Goal: Find specific page/section: Find specific page/section

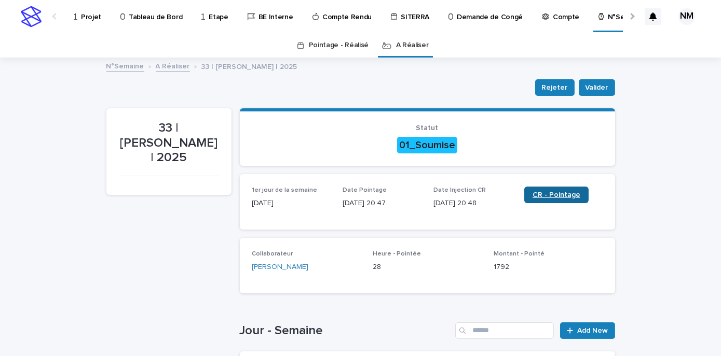
click at [541, 193] on span "CR - Pointage" at bounding box center [556, 194] width 48 height 7
click at [85, 16] on p "Projet" at bounding box center [91, 11] width 20 height 22
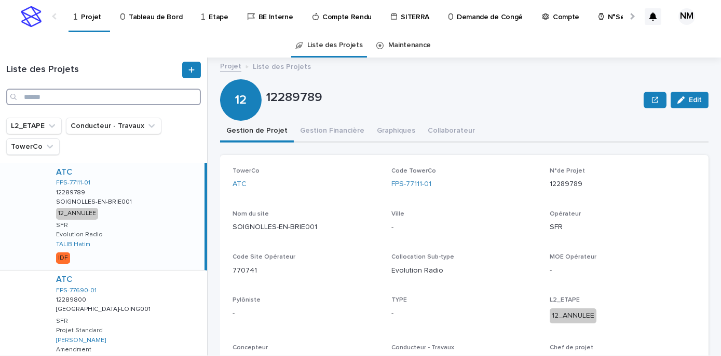
click at [62, 95] on input "Search" at bounding box center [103, 97] width 195 height 17
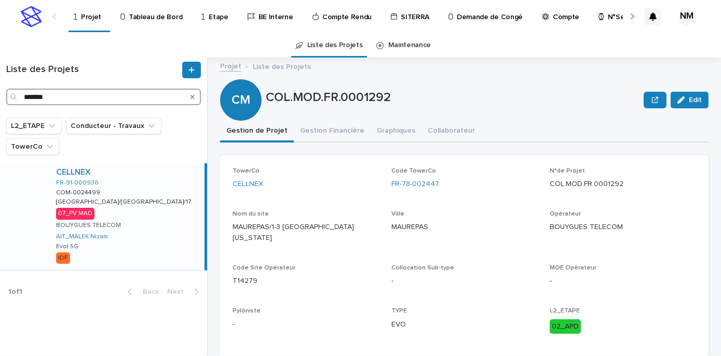
type input "*******"
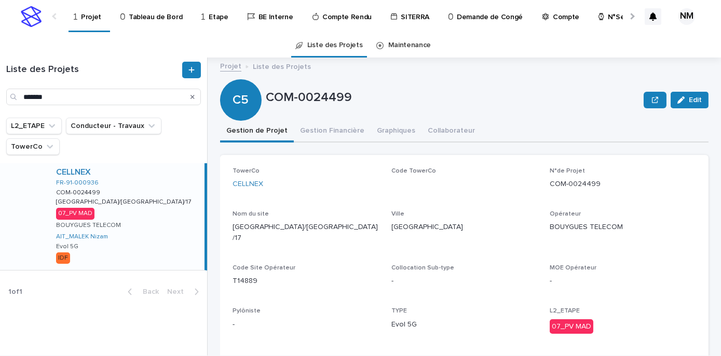
click at [150, 261] on div "CELLNEX FR-91-000936 COM-0024499 COM-0024499 [GEOGRAPHIC_DATA]/[GEOGRAPHIC_DATA…" at bounding box center [126, 216] width 157 height 107
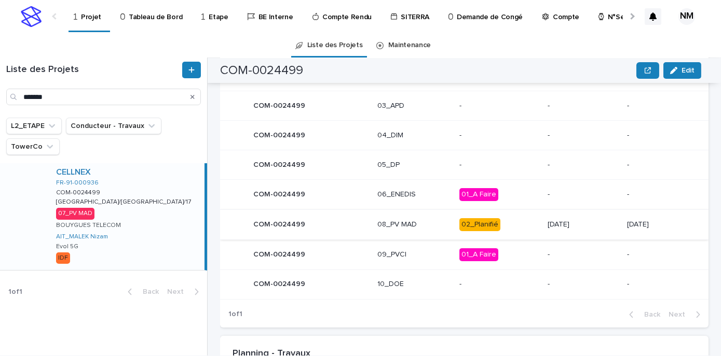
scroll to position [556, 0]
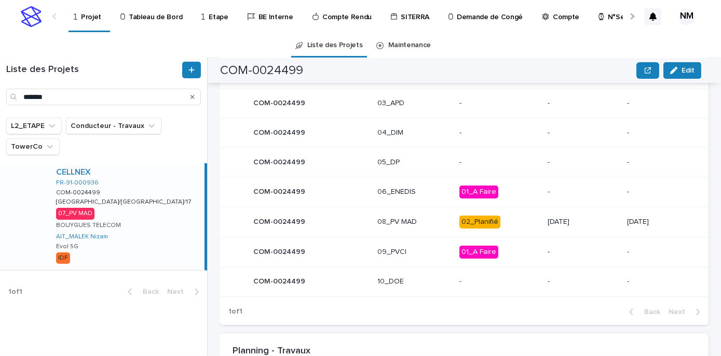
click at [166, 12] on p "Tableau de Bord" at bounding box center [155, 11] width 53 height 22
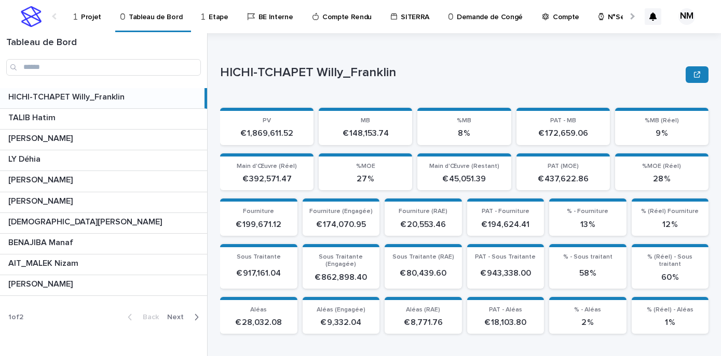
click at [95, 15] on p "Projet" at bounding box center [91, 11] width 20 height 22
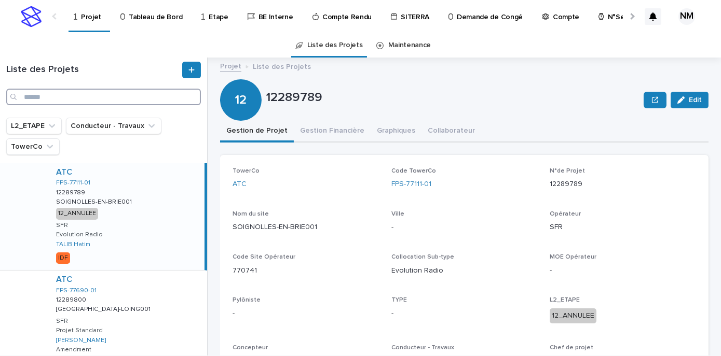
click at [54, 100] on input "Search" at bounding box center [103, 97] width 195 height 17
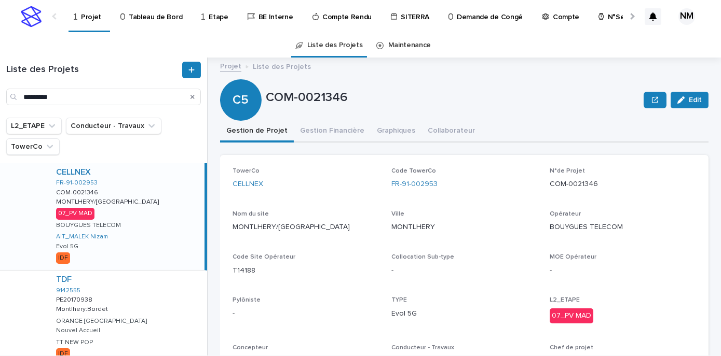
click at [141, 260] on div "CELLNEX FR-91-002953 COM-0021346 COM-0021346 MONTLHERY/[GEOGRAPHIC_DATA]/[GEOGR…" at bounding box center [126, 216] width 157 height 107
click at [324, 131] on button "Gestion Financière" at bounding box center [332, 132] width 77 height 22
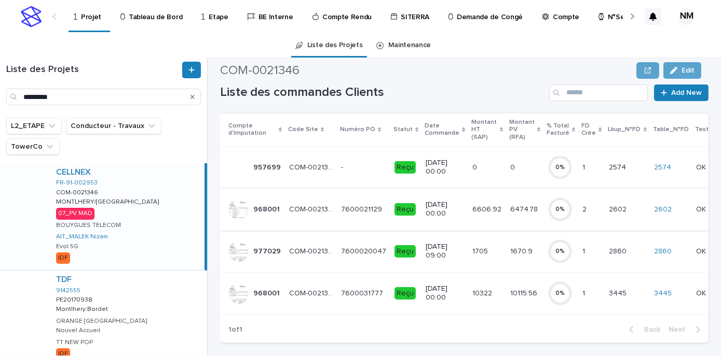
scroll to position [92, 0]
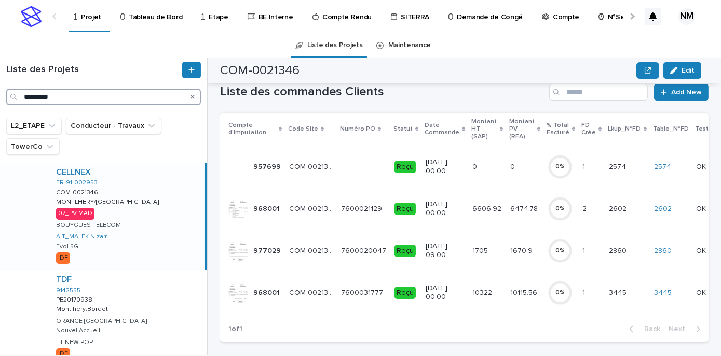
click at [77, 96] on input "*********" at bounding box center [103, 97] width 195 height 17
type input "*"
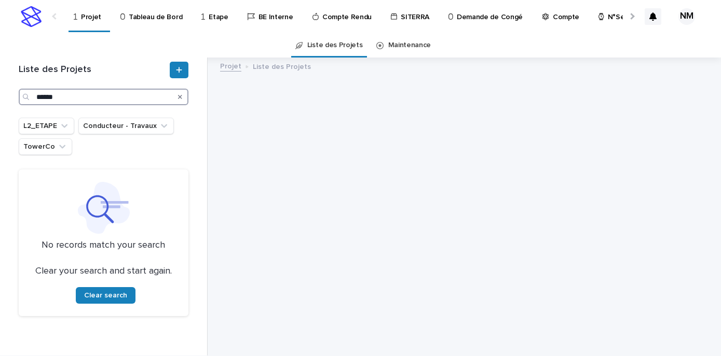
type input "******"
click at [144, 17] on p "Tableau de Bord" at bounding box center [155, 11] width 53 height 22
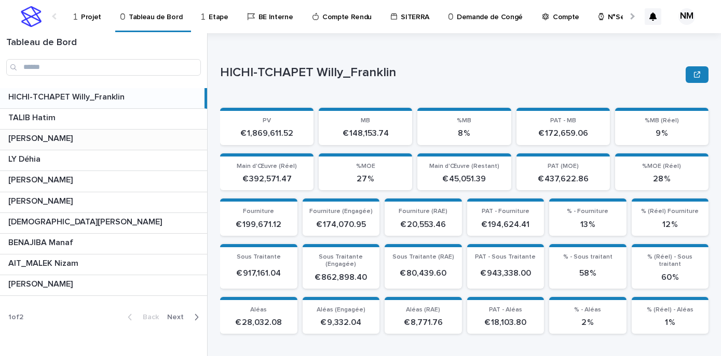
click at [62, 140] on p "[PERSON_NAME]" at bounding box center [41, 138] width 66 height 12
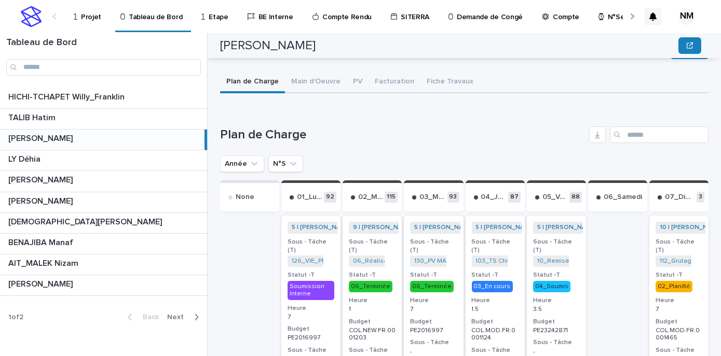
scroll to position [332, 0]
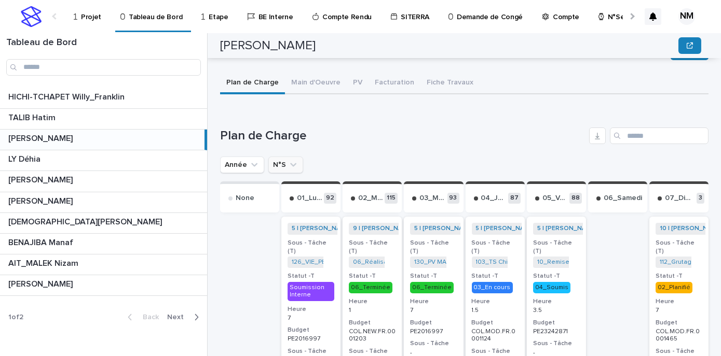
click at [288, 168] on icon "N°S" at bounding box center [293, 165] width 10 height 10
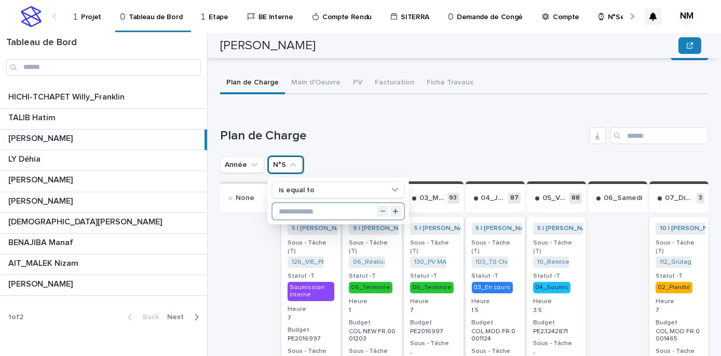
click at [288, 210] on input "text" at bounding box center [338, 211] width 132 height 17
type input "**"
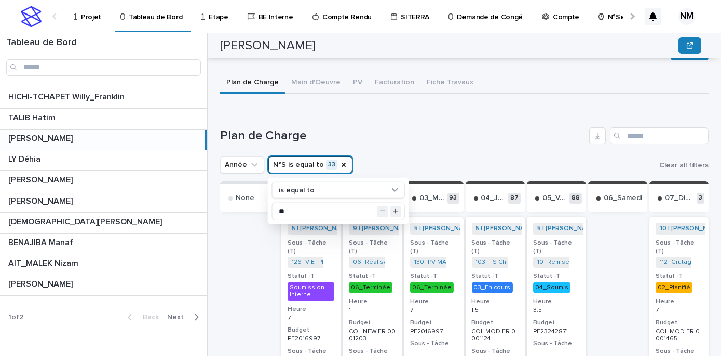
click at [404, 158] on div "Année N°S is equal to 33 is equal to ** Clear all filters" at bounding box center [464, 165] width 488 height 17
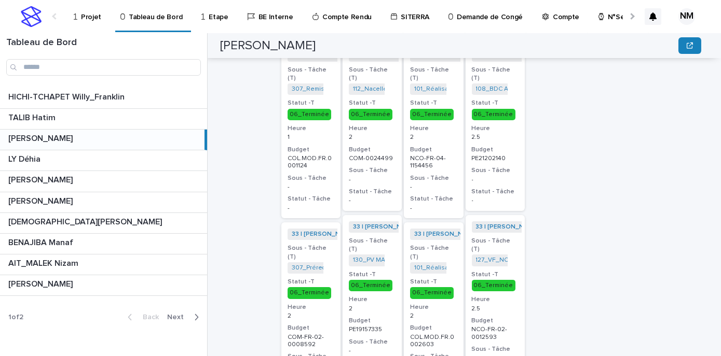
scroll to position [506, 0]
click at [377, 153] on div "COM-0024499" at bounding box center [372, 157] width 47 height 9
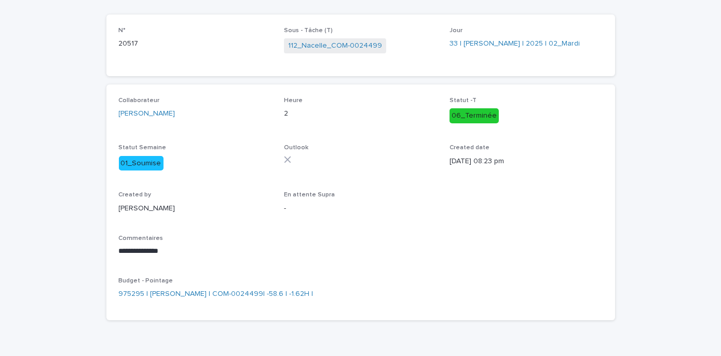
scroll to position [98, 0]
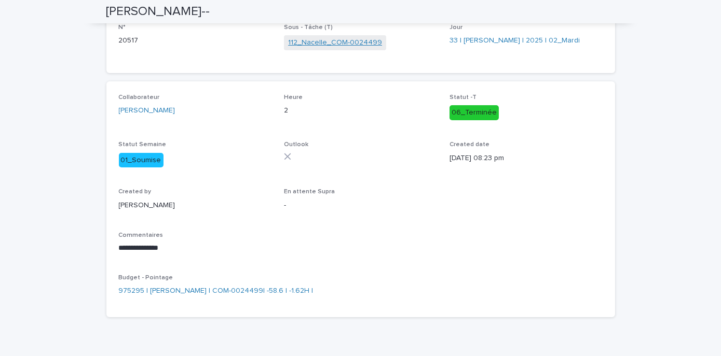
click at [355, 42] on link "112_Nacelle_COM-0024499" at bounding box center [335, 42] width 94 height 11
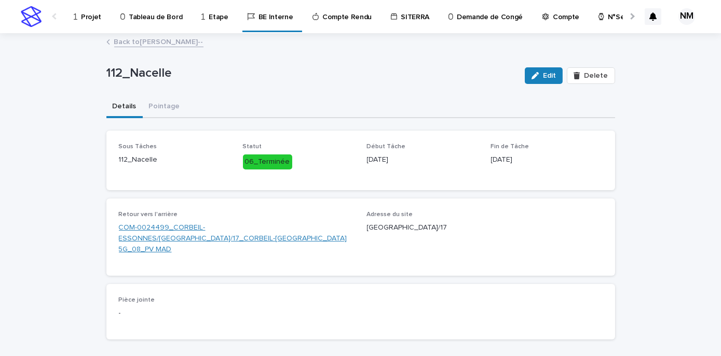
click at [235, 225] on link "COM-0024499_CORBEIL-ESSONNES/[GEOGRAPHIC_DATA]/17_CORBEIL-[GEOGRAPHIC_DATA] 5G_…" at bounding box center [237, 239] width 236 height 32
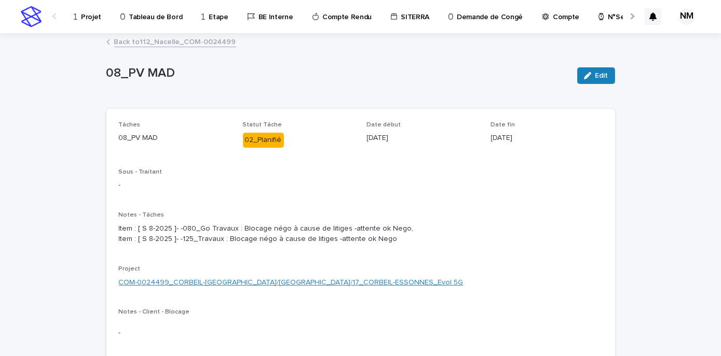
click at [251, 288] on link "COM-0024499_CORBEIL-[GEOGRAPHIC_DATA]/[GEOGRAPHIC_DATA]/17_CORBEIL-ESSONNES_Evo…" at bounding box center [291, 283] width 344 height 11
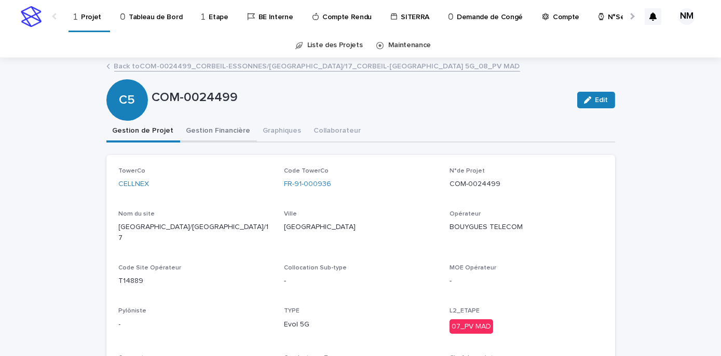
click at [211, 128] on button "Gestion Financière" at bounding box center [218, 132] width 77 height 22
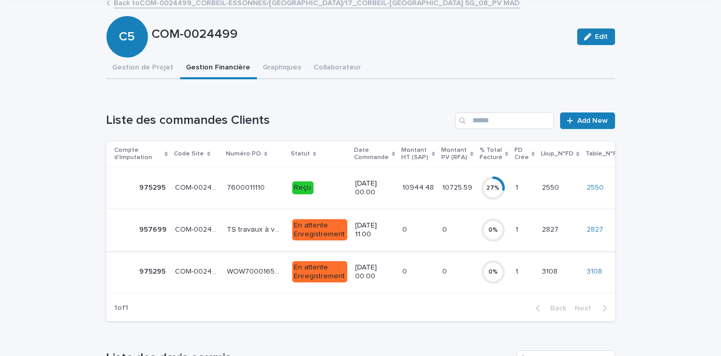
scroll to position [69, 0]
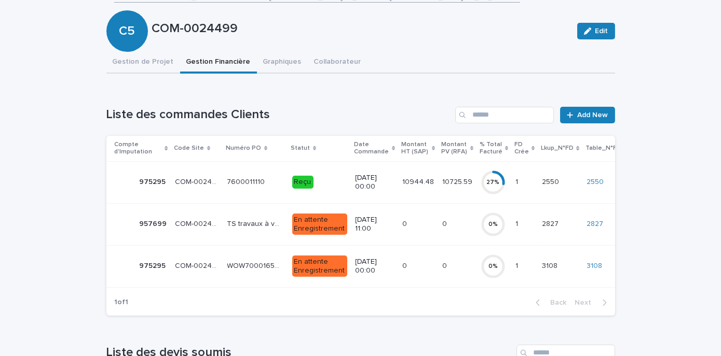
click at [277, 188] on td "7600011110 7600011110" at bounding box center [255, 182] width 65 height 42
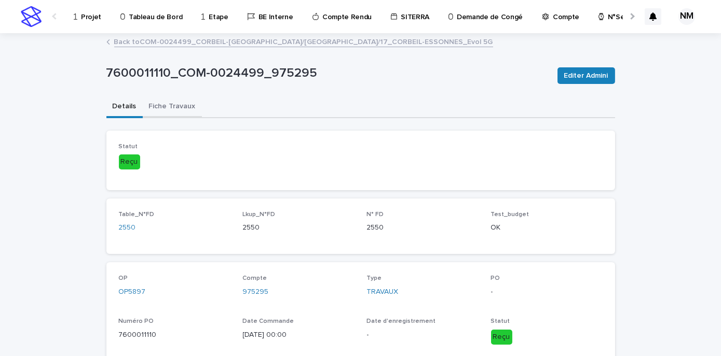
click at [168, 102] on button "Fiche Travaux" at bounding box center [172, 107] width 59 height 22
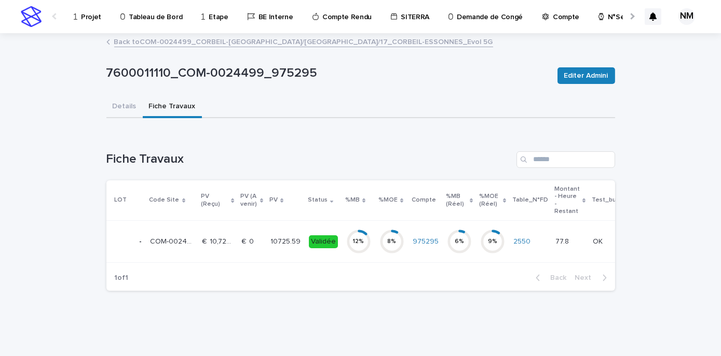
click at [333, 251] on td "Validée" at bounding box center [323, 242] width 37 height 42
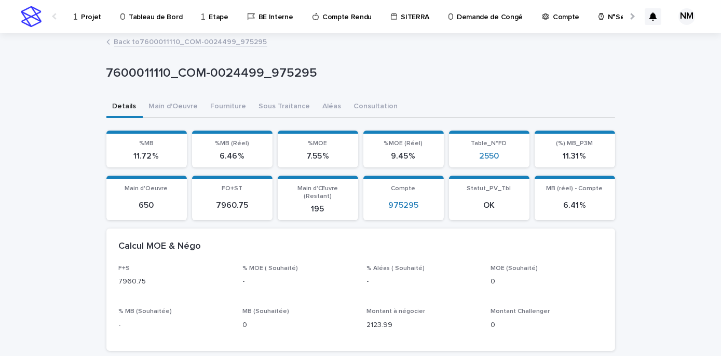
click at [145, 20] on p "Tableau de Bord" at bounding box center [155, 11] width 53 height 22
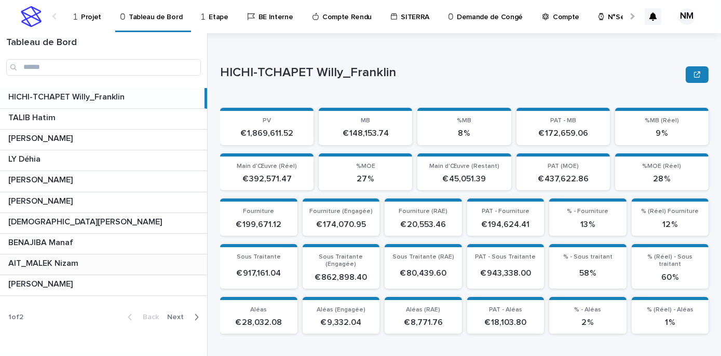
click at [84, 261] on p at bounding box center [105, 264] width 195 height 10
click at [84, 261] on p at bounding box center [104, 264] width 192 height 10
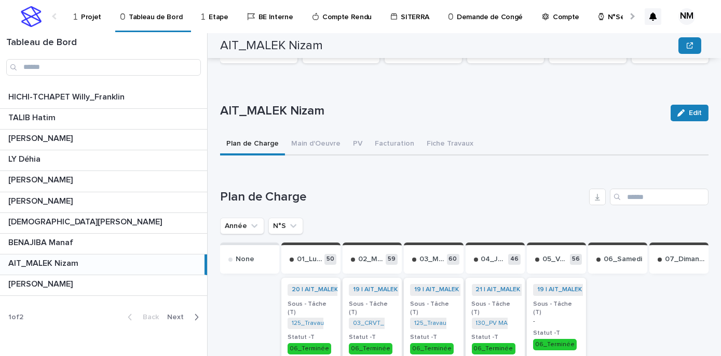
scroll to position [275, 0]
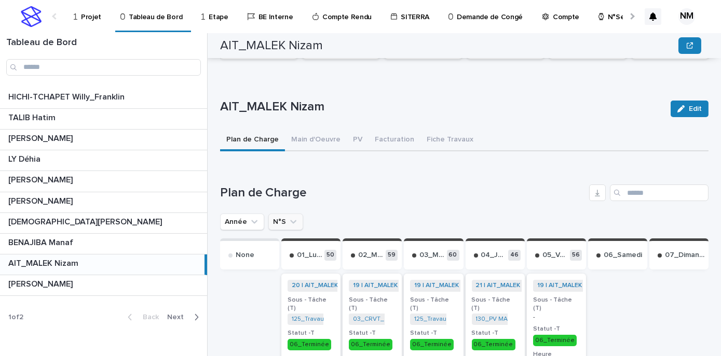
click at [290, 222] on icon "N°S" at bounding box center [293, 222] width 10 height 10
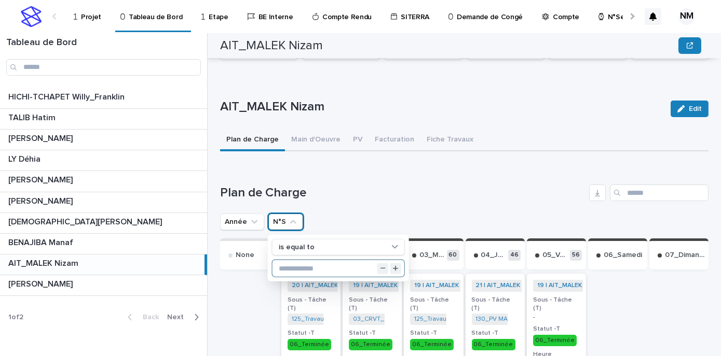
click at [311, 262] on input "text" at bounding box center [338, 268] width 132 height 17
type input "**"
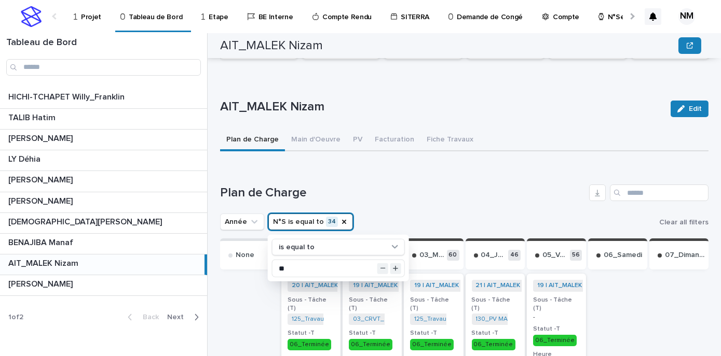
click at [410, 214] on div "Année N°S is equal to 34 is equal to ** Clear all filters" at bounding box center [464, 222] width 488 height 17
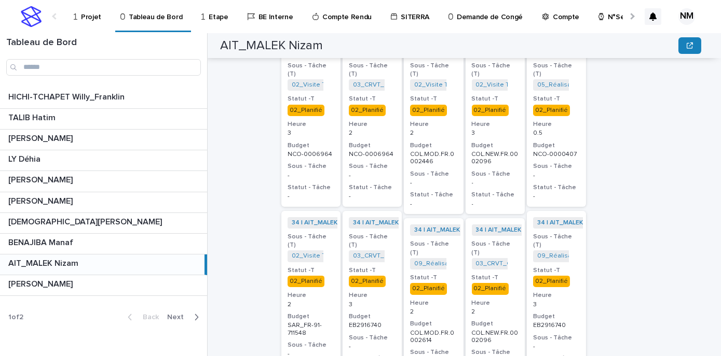
scroll to position [509, 0]
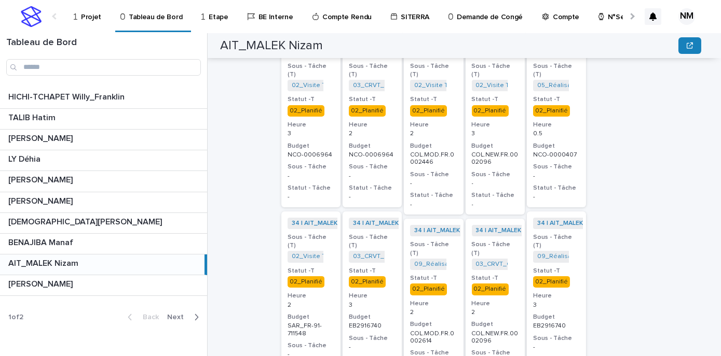
click at [90, 20] on p "Projet" at bounding box center [91, 11] width 20 height 22
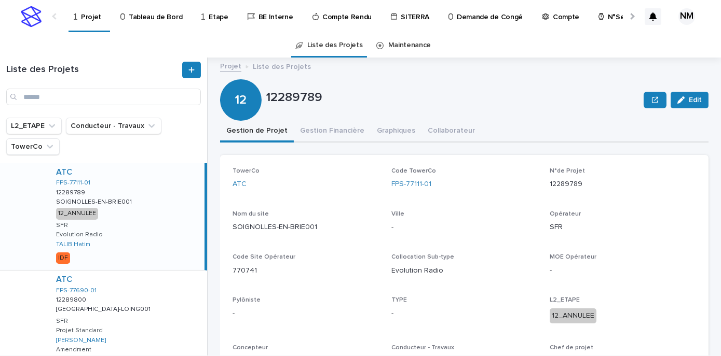
click at [341, 13] on p "Compte Rendu" at bounding box center [346, 11] width 49 height 22
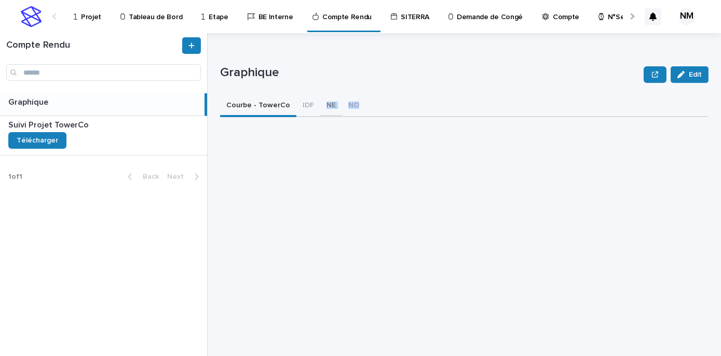
drag, startPoint x: 369, startPoint y: 27, endPoint x: 319, endPoint y: 108, distance: 94.9
click at [319, 108] on div "Courbe - TowerCo IDF NE NO" at bounding box center [464, 106] width 488 height 22
click at [181, 133] on div "Suivi Projet TowerCo Suivi Projet TowerCo Télécharger" at bounding box center [103, 135] width 207 height 39
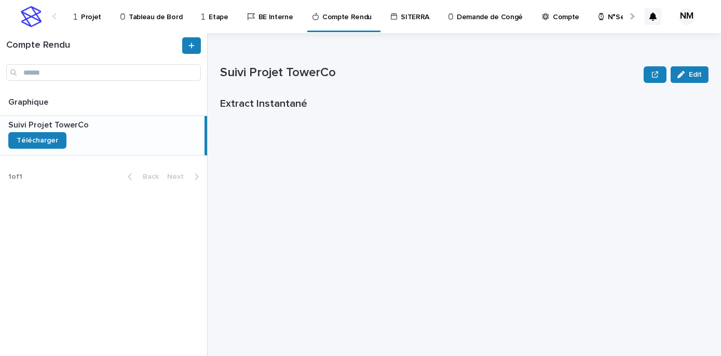
click at [88, 18] on p "Projet" at bounding box center [91, 11] width 20 height 22
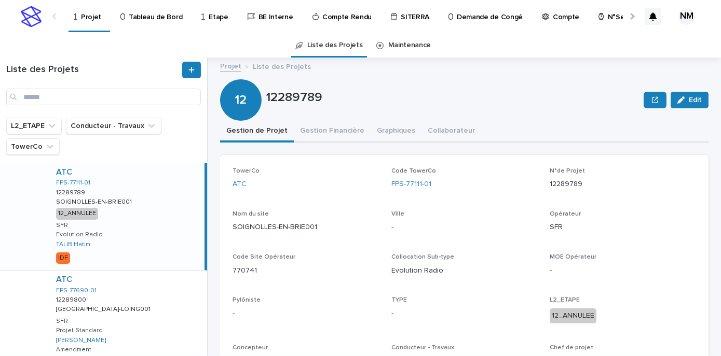
click at [88, 18] on p "Projet" at bounding box center [91, 11] width 20 height 22
click at [72, 98] on input "Search" at bounding box center [103, 97] width 195 height 17
paste input "**********"
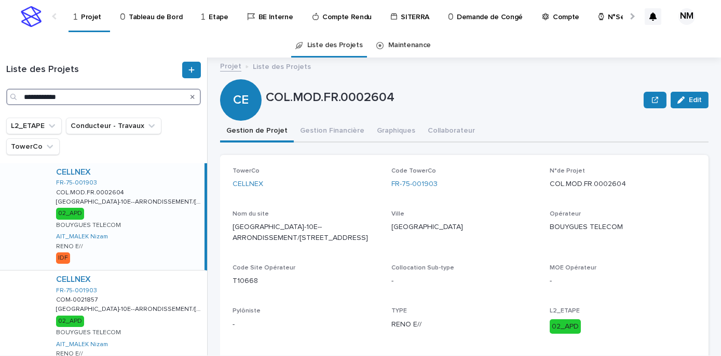
type input "**********"
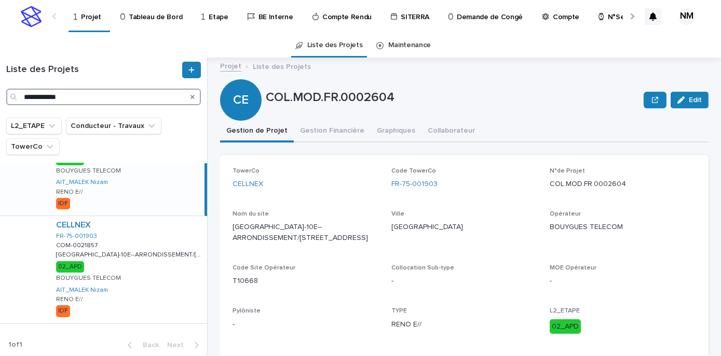
scroll to position [57, 0]
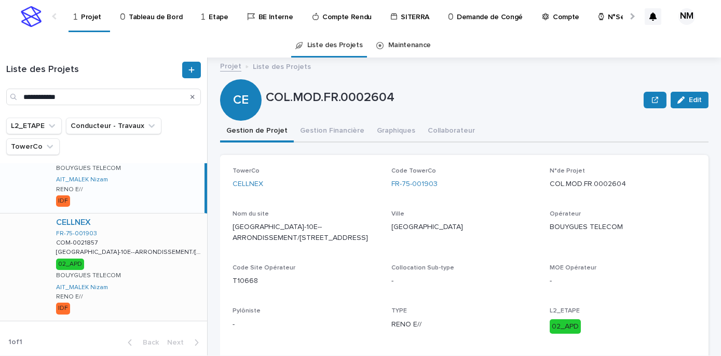
click at [169, 282] on div "CELLNEX FR-75-001903 COM-0021857 COM-0021857 [GEOGRAPHIC_DATA]-10E--ARRONDISSEM…" at bounding box center [127, 267] width 159 height 107
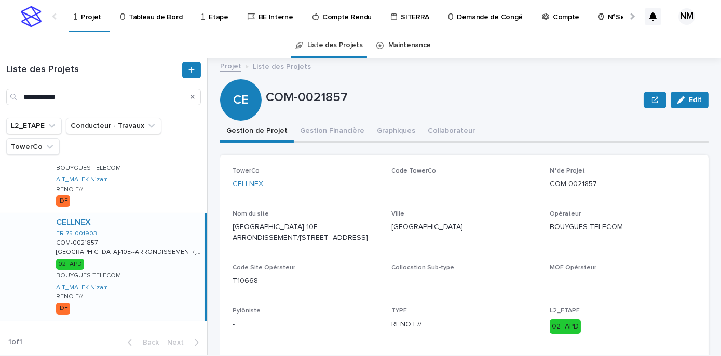
click at [329, 129] on button "Gestion Financière" at bounding box center [332, 132] width 77 height 22
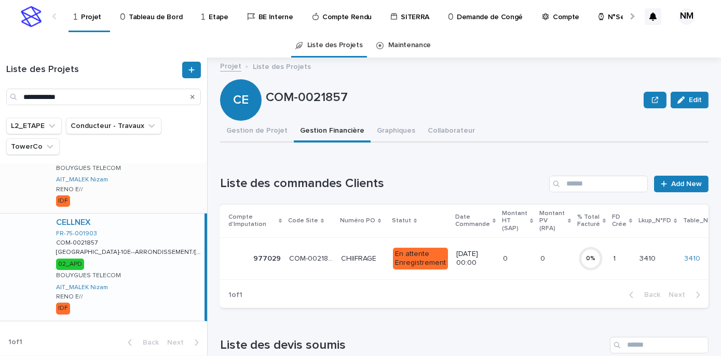
click at [167, 193] on div "CELLNEX FR-75-001903 COL.MOD.FR.0002604 COL.MOD.FR.0002604 [GEOGRAPHIC_DATA]-10…" at bounding box center [127, 159] width 159 height 107
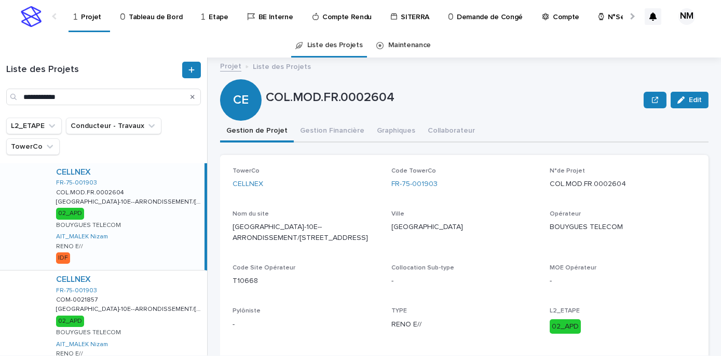
click at [160, 183] on div "CELLNEX FR-75-001903 COL.MOD.FR.0002604 COL.MOD.FR.0002604 [GEOGRAPHIC_DATA]-10…" at bounding box center [126, 216] width 157 height 107
click at [320, 131] on button "Gestion Financière" at bounding box center [332, 132] width 77 height 22
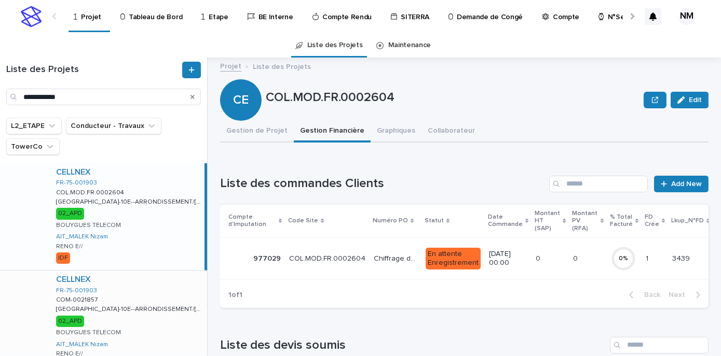
click at [161, 323] on div "CELLNEX FR-75-001903 COM-0021857 COM-0021857 [GEOGRAPHIC_DATA]-10E--ARRONDISSEM…" at bounding box center [127, 324] width 159 height 107
